Goal: Book appointment/travel/reservation

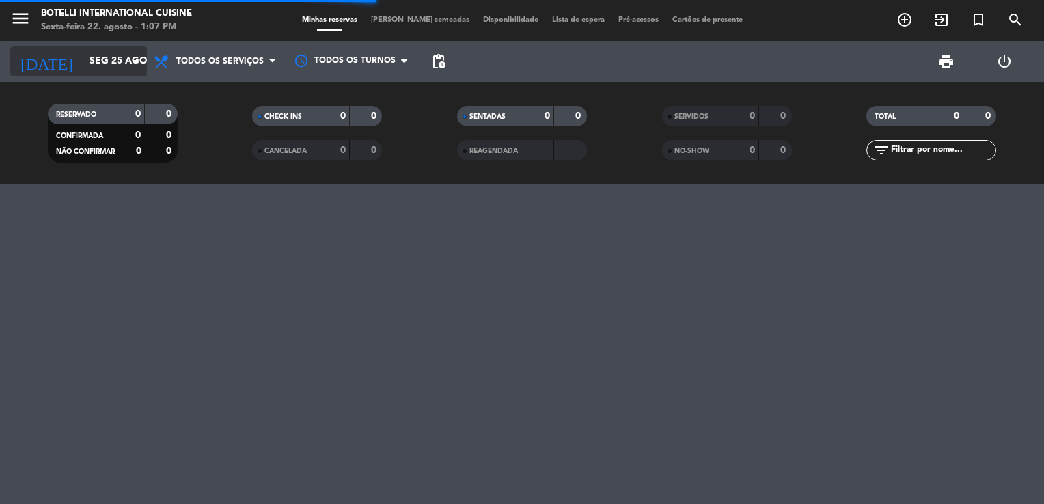
click at [115, 66] on input "Seg 25 ago" at bounding box center [148, 61] width 130 height 25
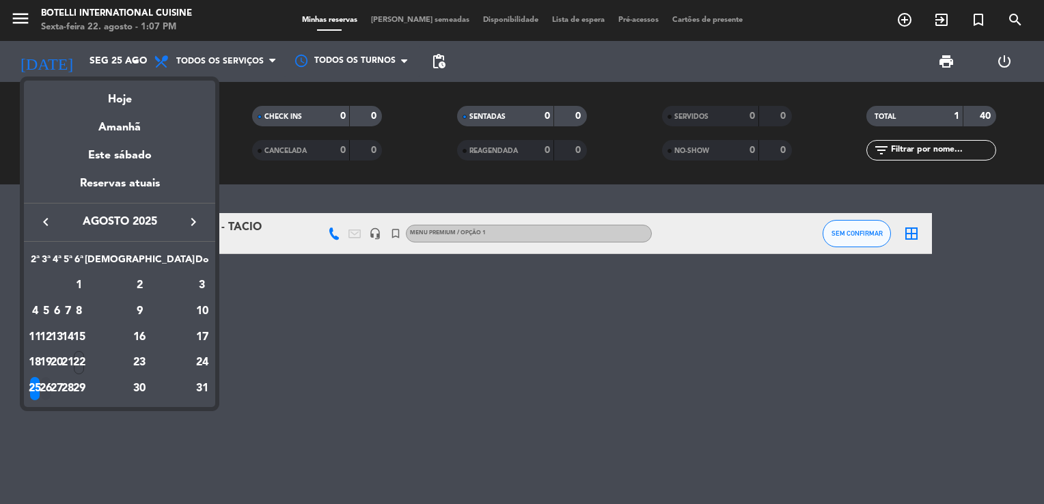
click at [51, 383] on div "26" at bounding box center [46, 388] width 10 height 23
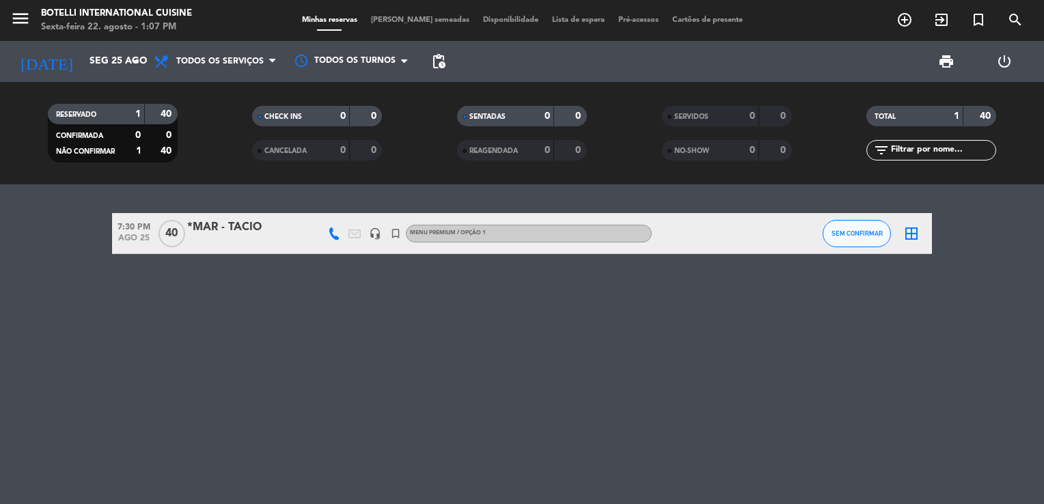
type input "Ter 26 ago"
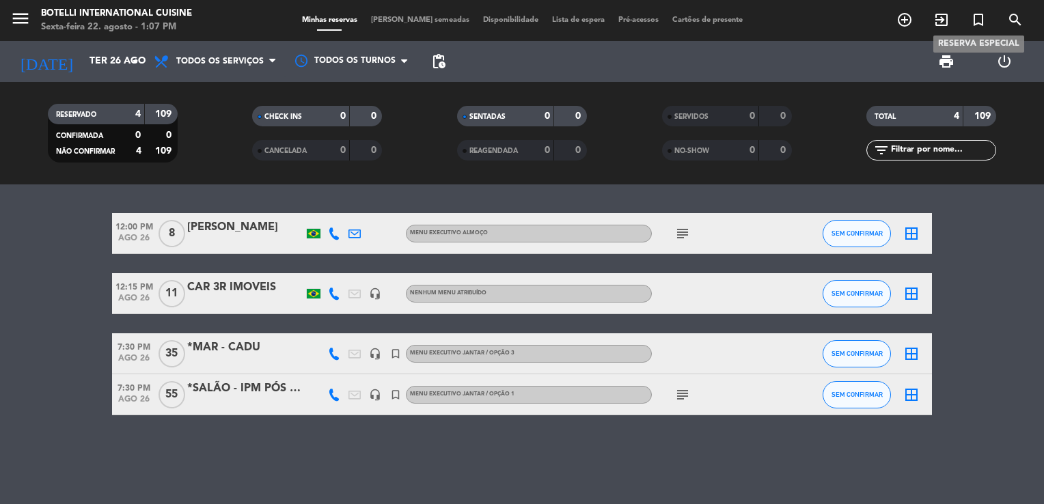
click at [982, 18] on icon "turned_in_not" at bounding box center [978, 20] width 16 height 16
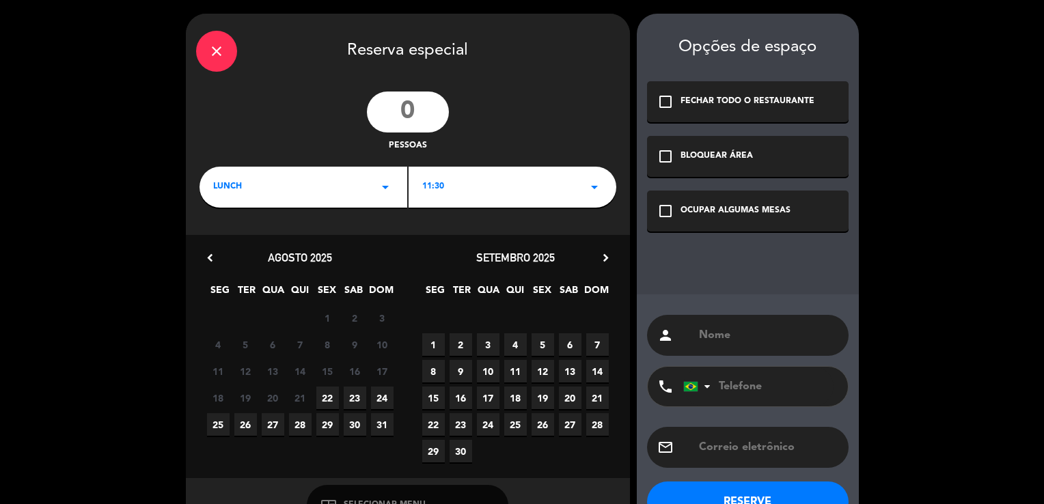
click at [434, 113] on input "number" at bounding box center [408, 112] width 82 height 41
type input "10"
click at [685, 205] on div "OCUPAR ALGUMAS MESAS" at bounding box center [735, 211] width 110 height 14
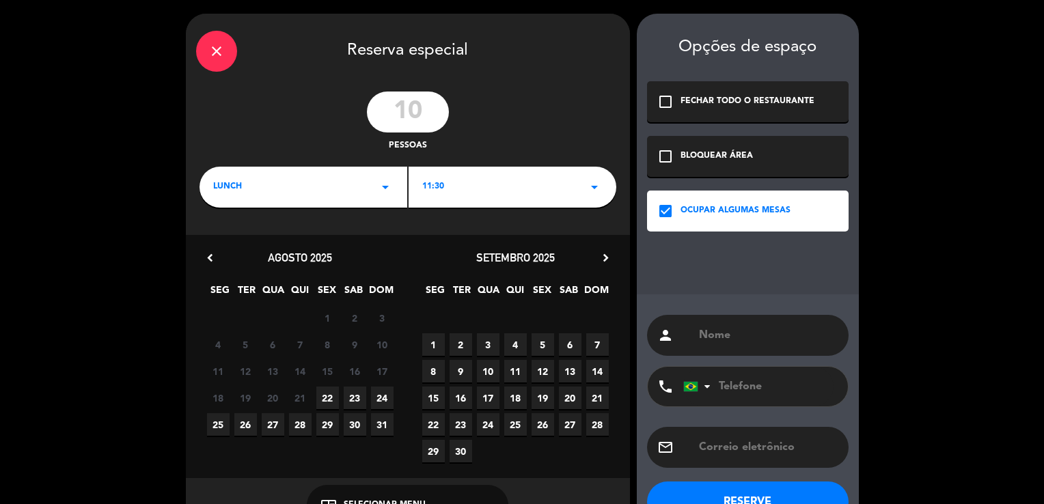
click at [712, 339] on input "text" at bounding box center [767, 335] width 141 height 19
type input "c"
type input "[PERSON_NAME]"
click at [724, 383] on input "tel" at bounding box center [758, 387] width 150 height 40
type input "11968412660"
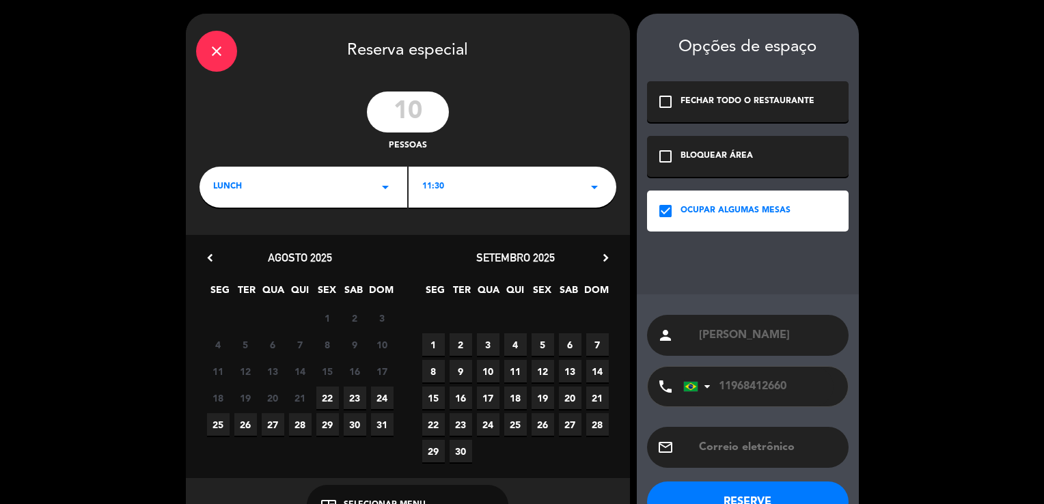
click at [895, 415] on div "close Reserva especial 10 pessoas LUNCH arrow_drop_down 11:30 arrow_drop_down c…" at bounding box center [522, 273] width 1044 height 546
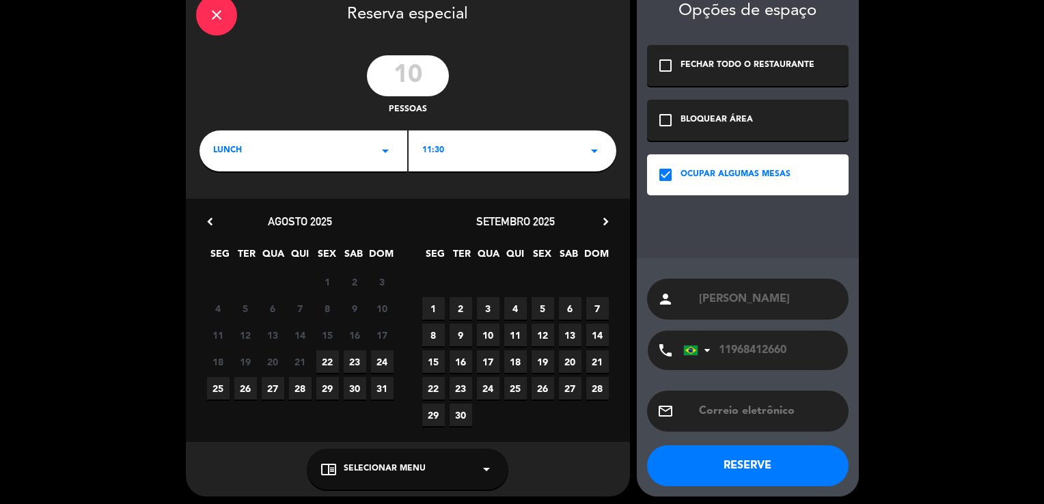
scroll to position [41, 0]
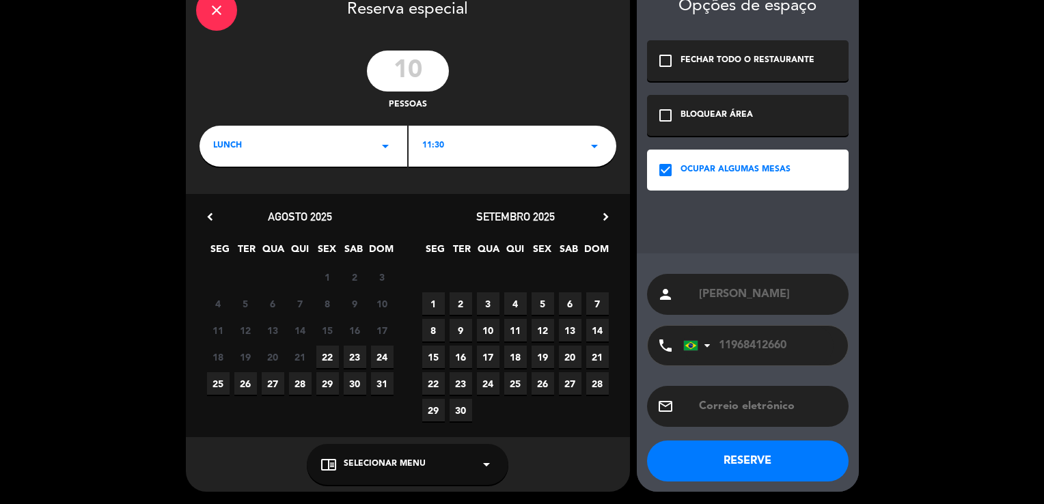
click at [420, 467] on span "Selecionar menu" at bounding box center [385, 465] width 82 height 14
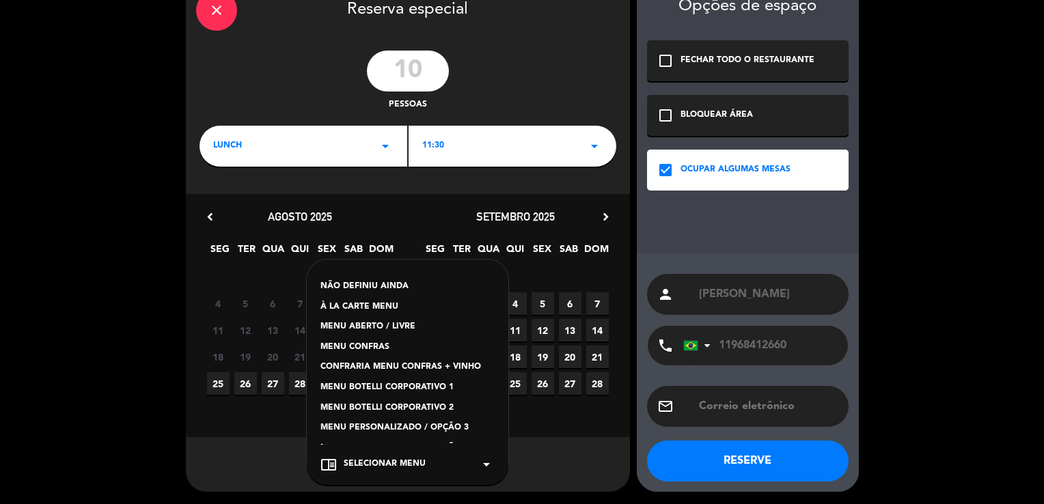
click at [499, 346] on div "NÃO DEFINIU AINDA À LA CARTE MENU MENU ABERTO / LIVRE MENU CONFRAS CONFRARIA ME…" at bounding box center [408, 362] width 202 height 205
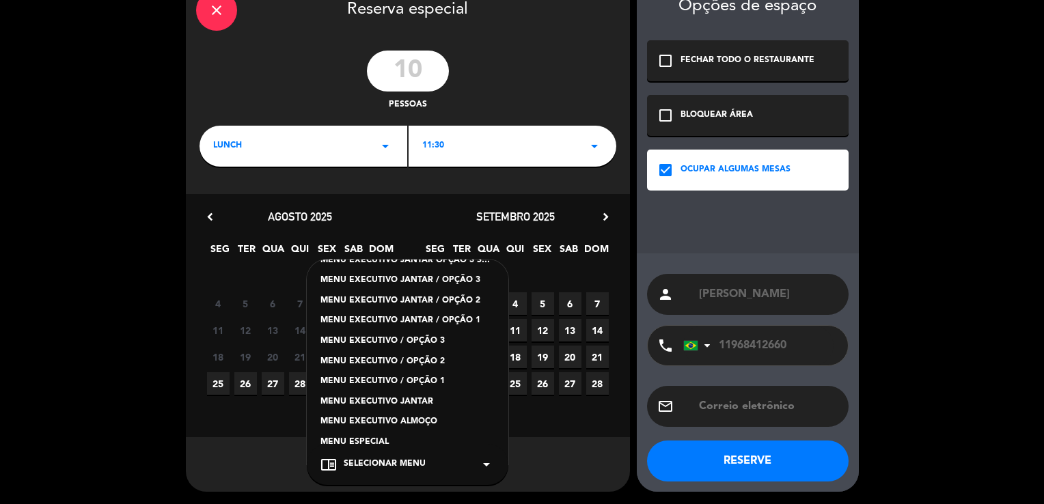
scroll to position [301, 0]
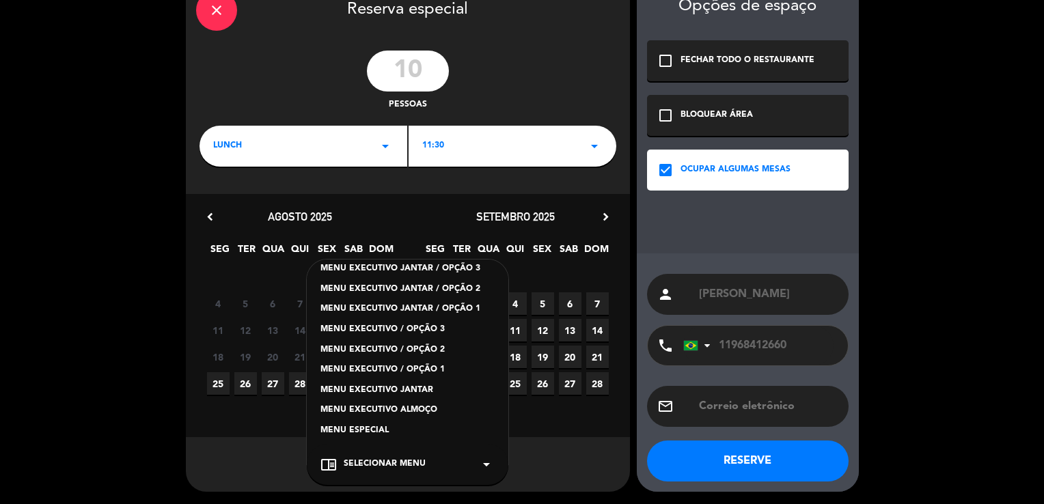
click at [412, 365] on div "MENU EXECUTIVO / OPÇÃO 1" at bounding box center [407, 370] width 174 height 14
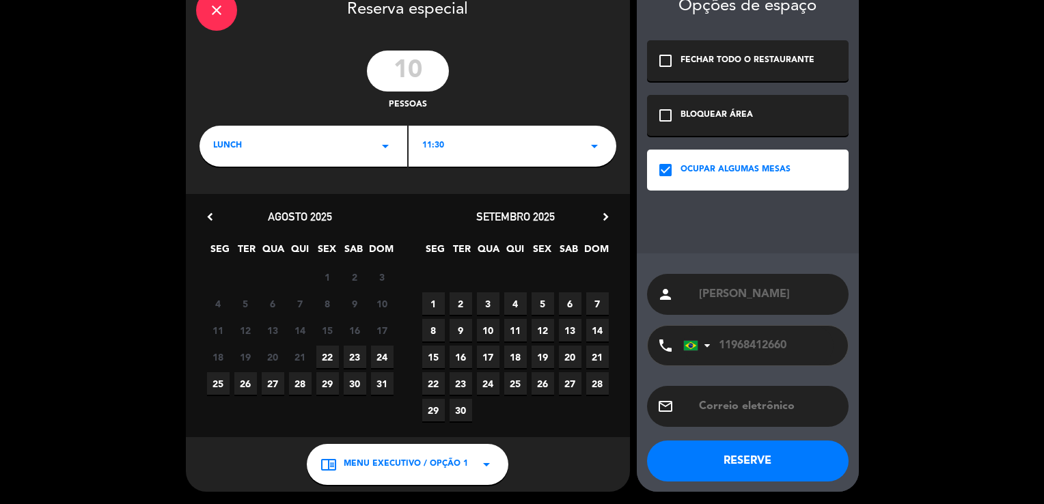
click at [747, 466] on button "RESERVE" at bounding box center [748, 461] width 202 height 41
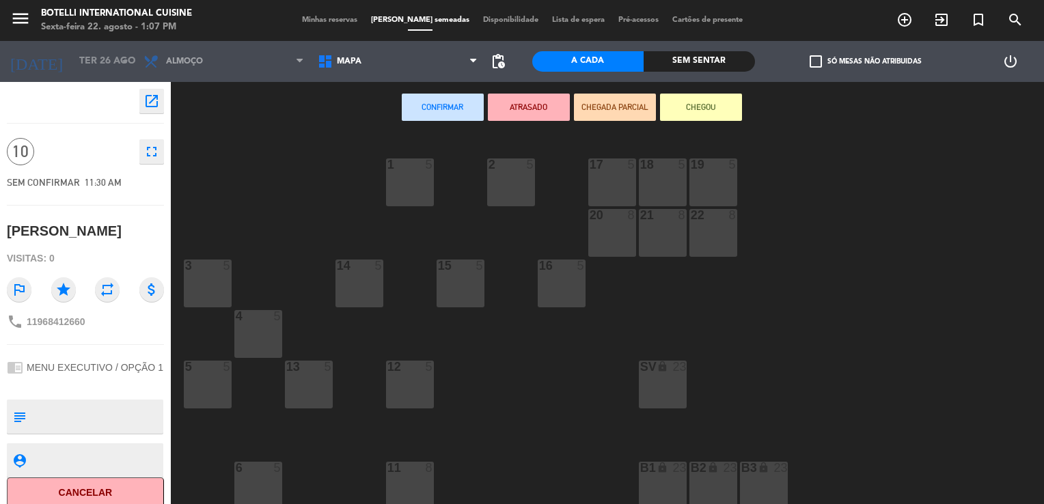
click at [653, 478] on div "B1 lock 23" at bounding box center [663, 486] width 48 height 48
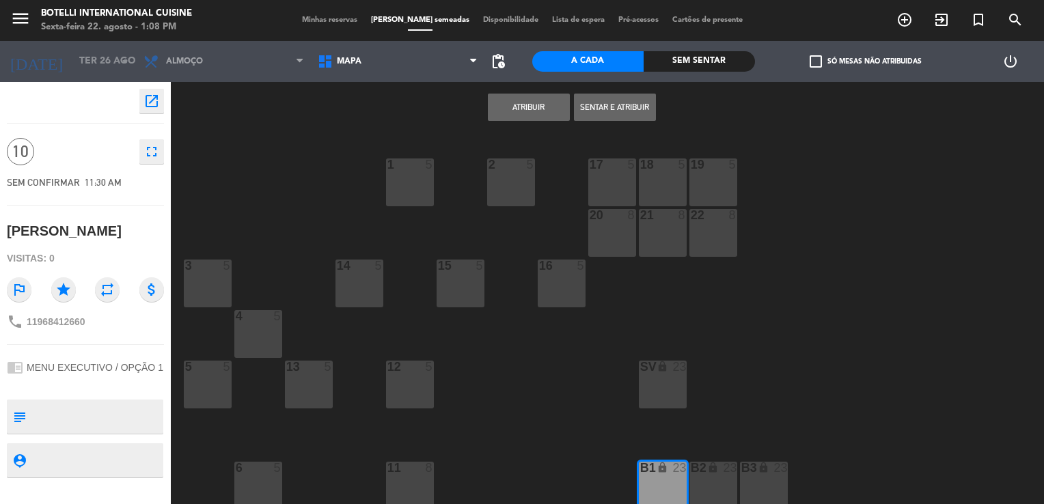
click at [545, 117] on button "Atribuir" at bounding box center [529, 107] width 82 height 27
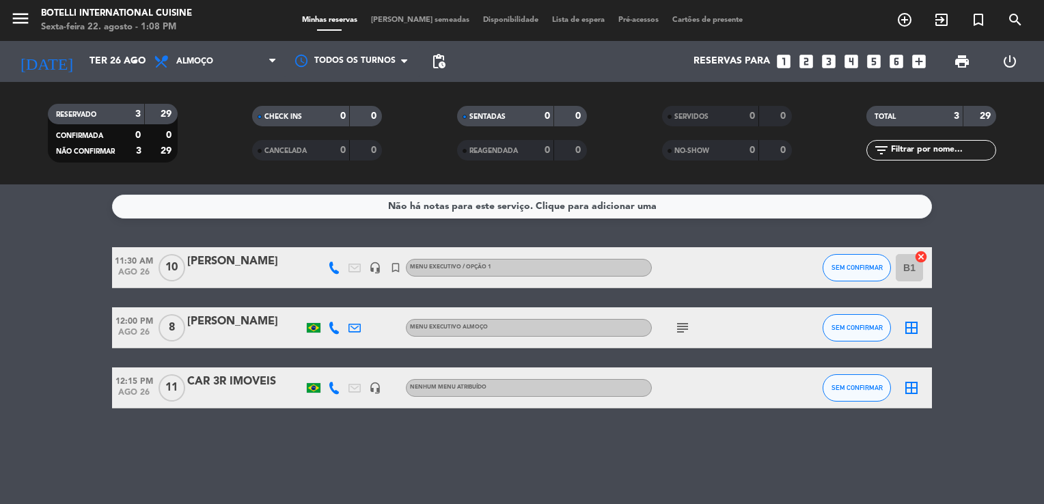
click at [221, 258] on div "[PERSON_NAME]" at bounding box center [245, 262] width 116 height 18
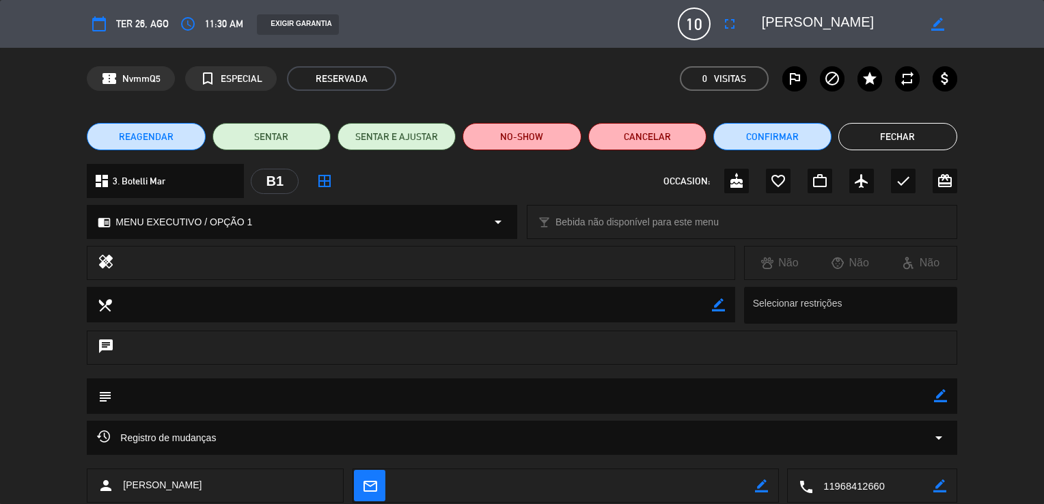
click at [942, 400] on icon "border_color" at bounding box center [940, 395] width 13 height 13
click at [917, 395] on textarea at bounding box center [522, 395] width 821 height 35
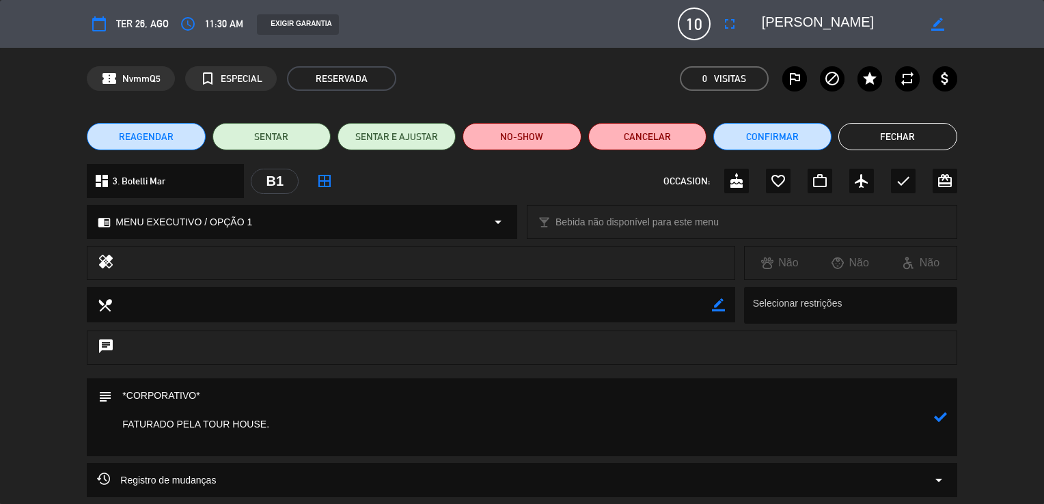
click at [939, 417] on icon at bounding box center [940, 417] width 13 height 13
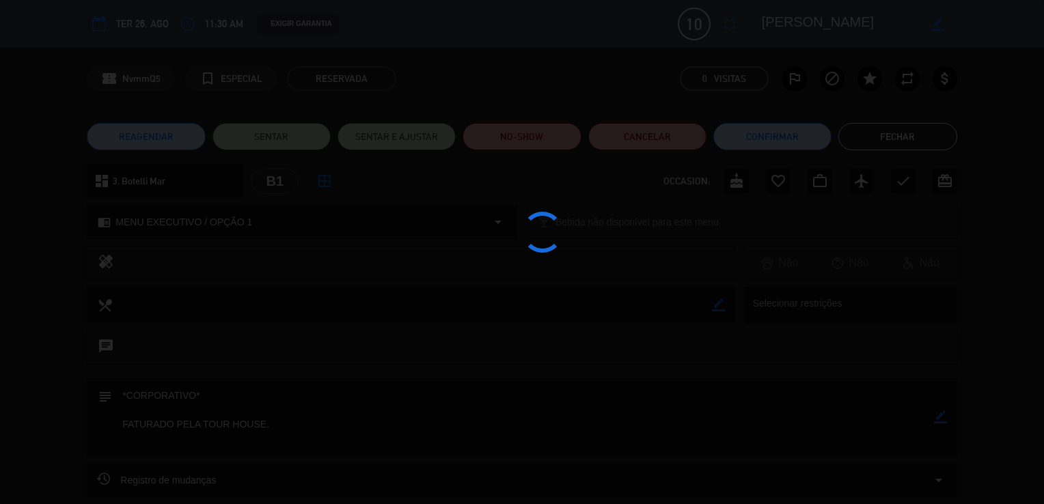
type textarea "*CORPORATIVO* FATURADO PELA TOUR HOUSE."
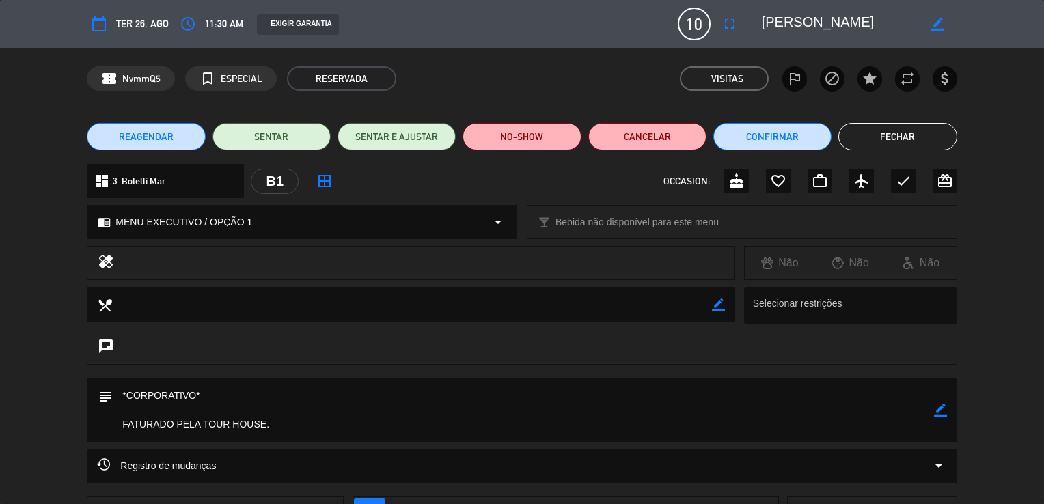
click at [906, 128] on button "Fechar" at bounding box center [897, 136] width 118 height 27
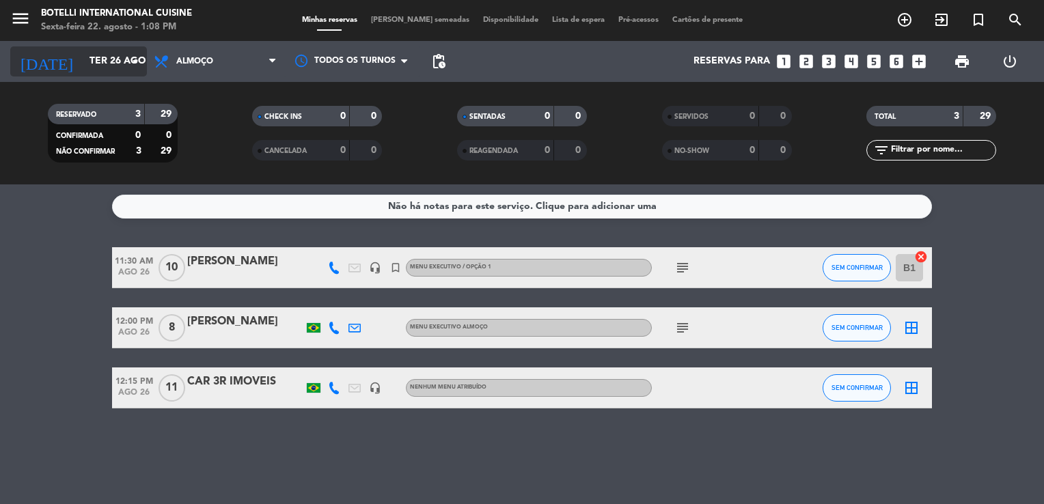
click at [83, 72] on input "Ter 26 ago" at bounding box center [148, 61] width 130 height 25
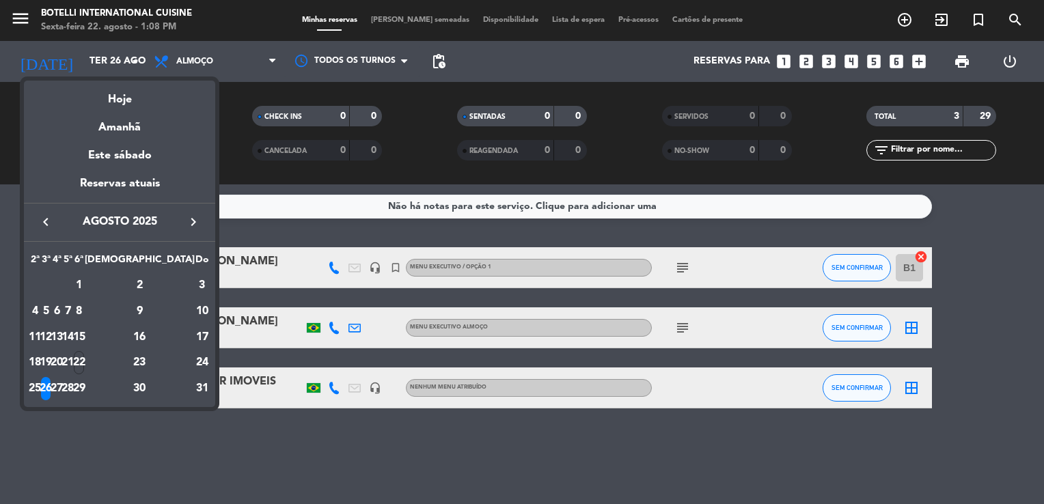
click at [196, 61] on div at bounding box center [522, 252] width 1044 height 504
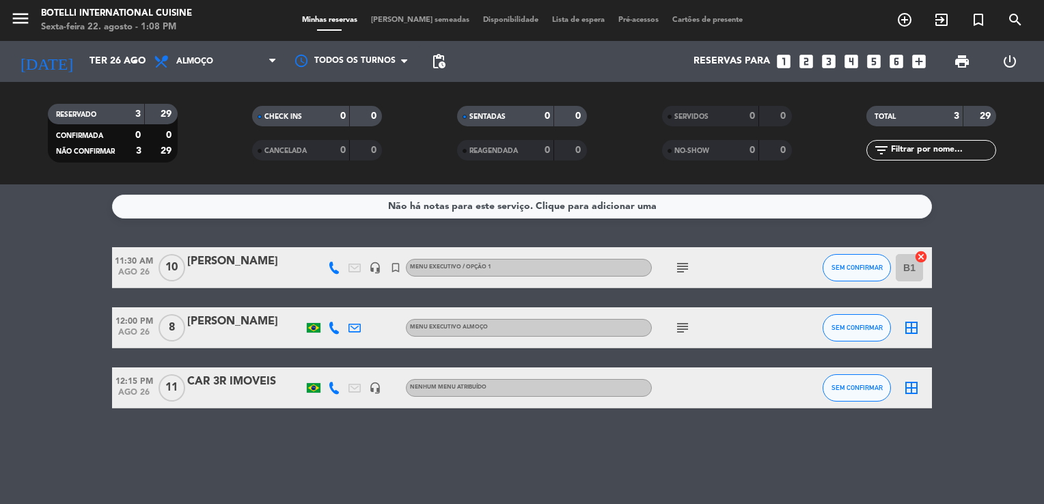
click at [196, 61] on span "Almoço" at bounding box center [194, 62] width 37 height 10
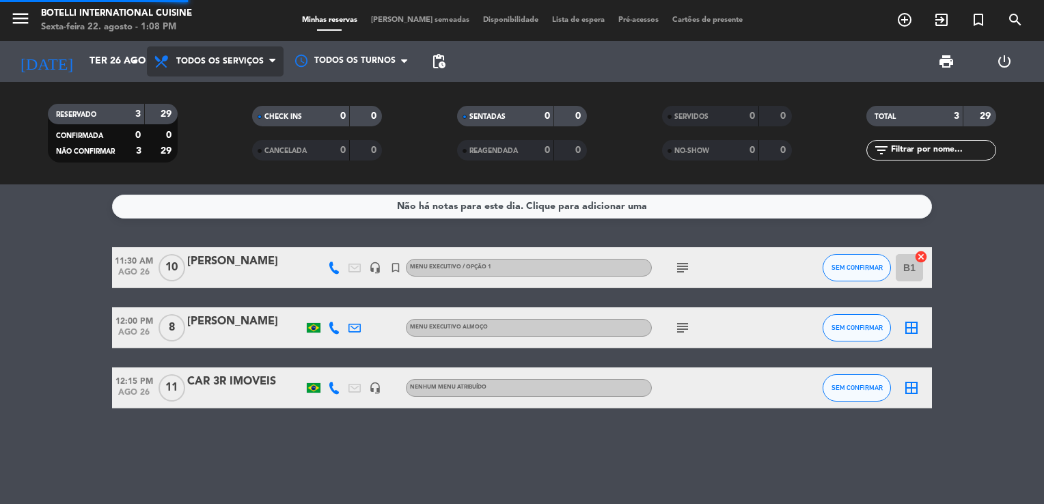
click at [202, 89] on div "menu Botelli International Cuisine Sexta-feira 22. agosto - 1:08 PM Minhas rese…" at bounding box center [522, 92] width 1044 height 184
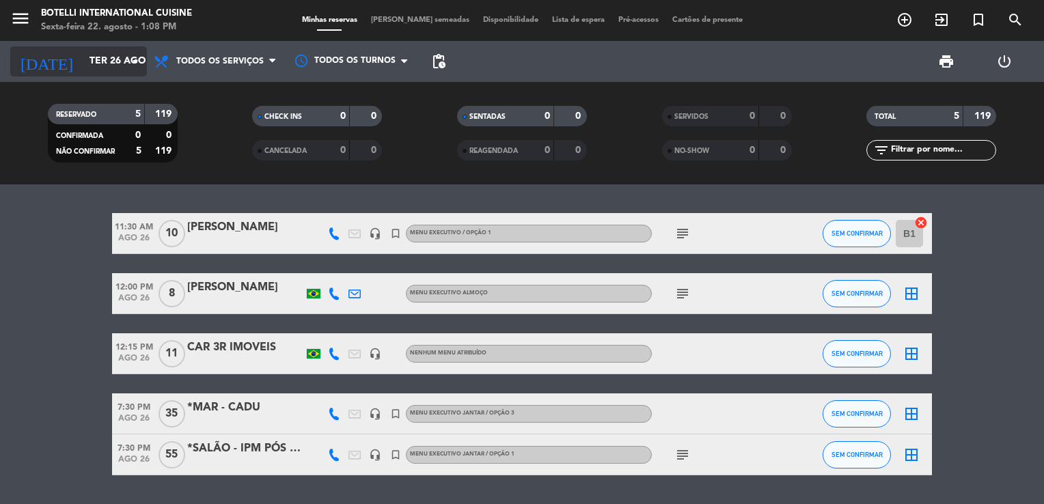
click at [109, 56] on input "Ter 26 ago" at bounding box center [148, 61] width 130 height 25
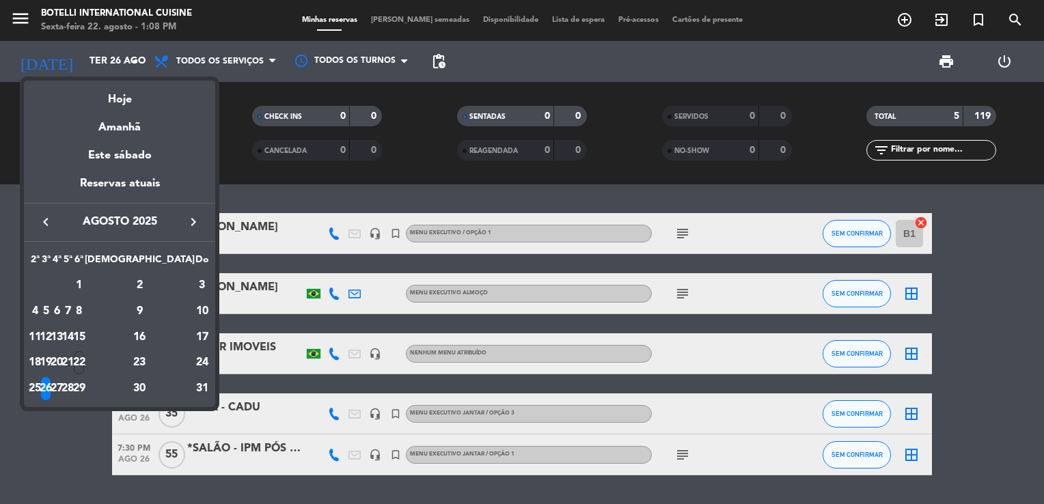
click at [193, 221] on icon "keyboard_arrow_right" at bounding box center [193, 222] width 16 height 16
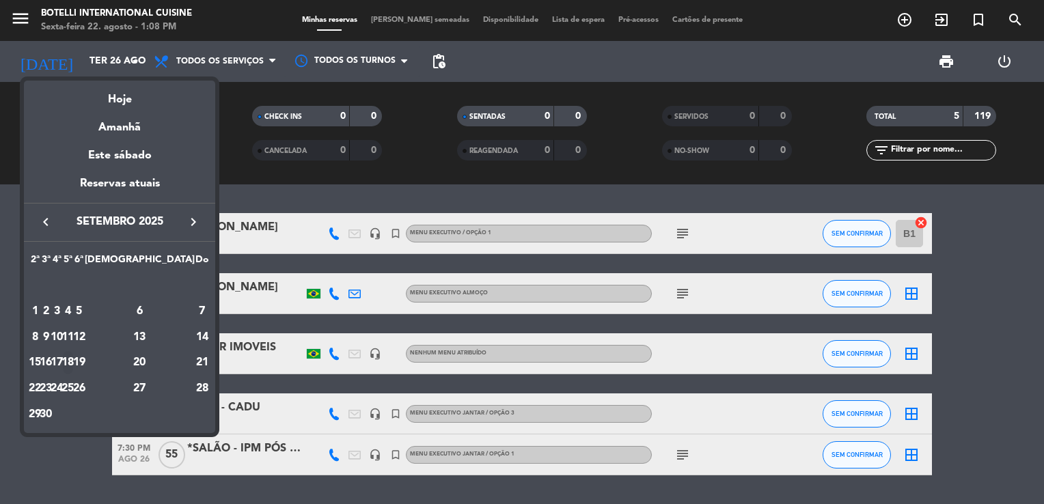
click at [73, 361] on div "18" at bounding box center [68, 362] width 10 height 23
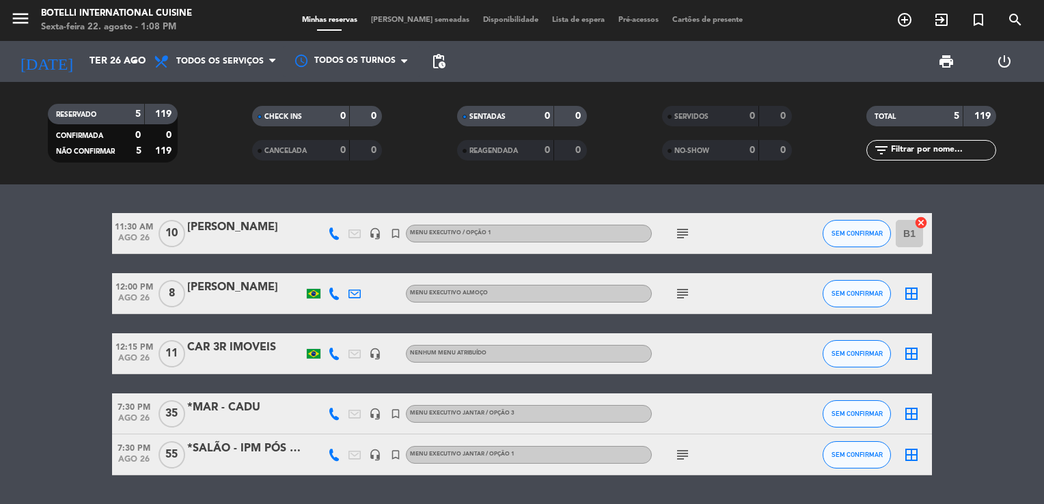
type input "Qui 18 set"
